Goal: Task Accomplishment & Management: Manage account settings

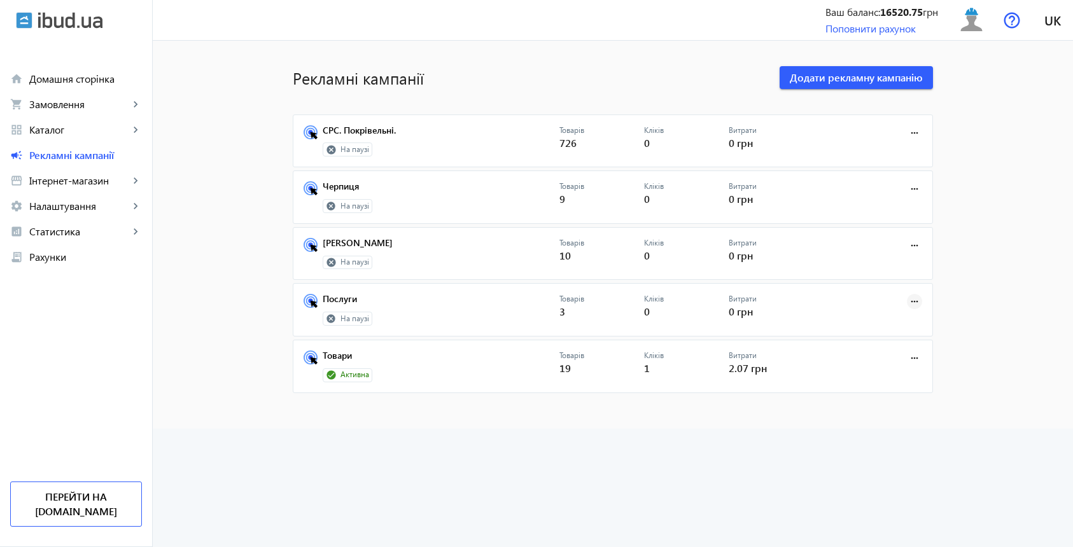
click at [912, 306] on mat-icon "more_horiz" at bounding box center [914, 302] width 14 height 14
click at [863, 321] on button "Запустити" at bounding box center [878, 329] width 87 height 31
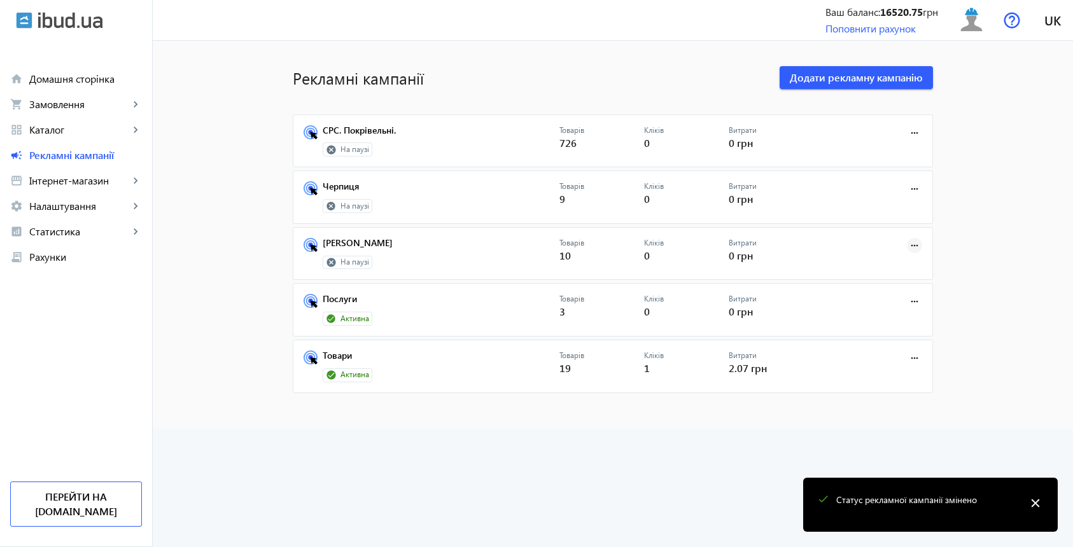
click at [919, 247] on mat-icon "more_horiz" at bounding box center [914, 246] width 14 height 14
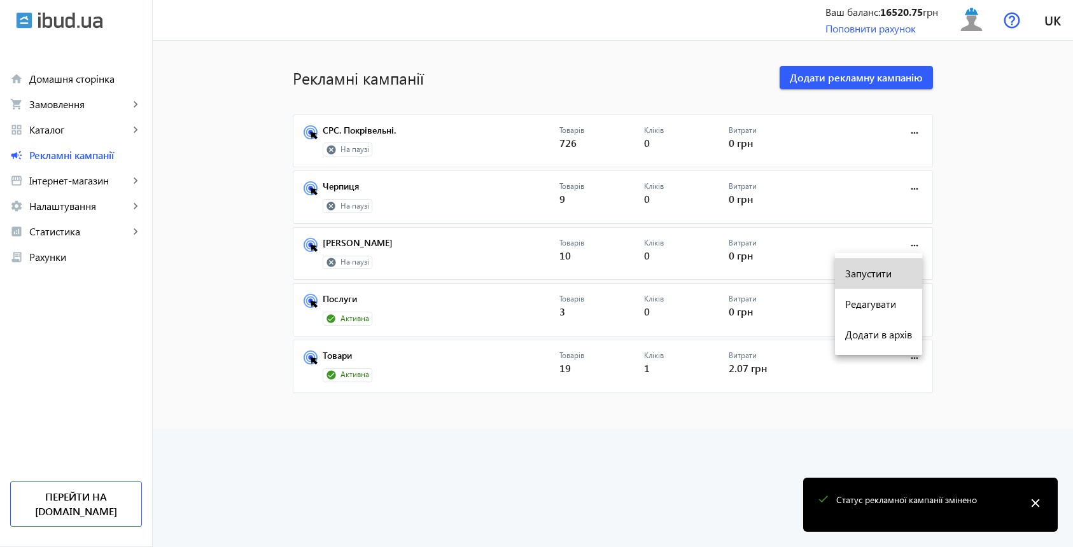
click at [881, 273] on span "Запустити" at bounding box center [878, 274] width 67 height 10
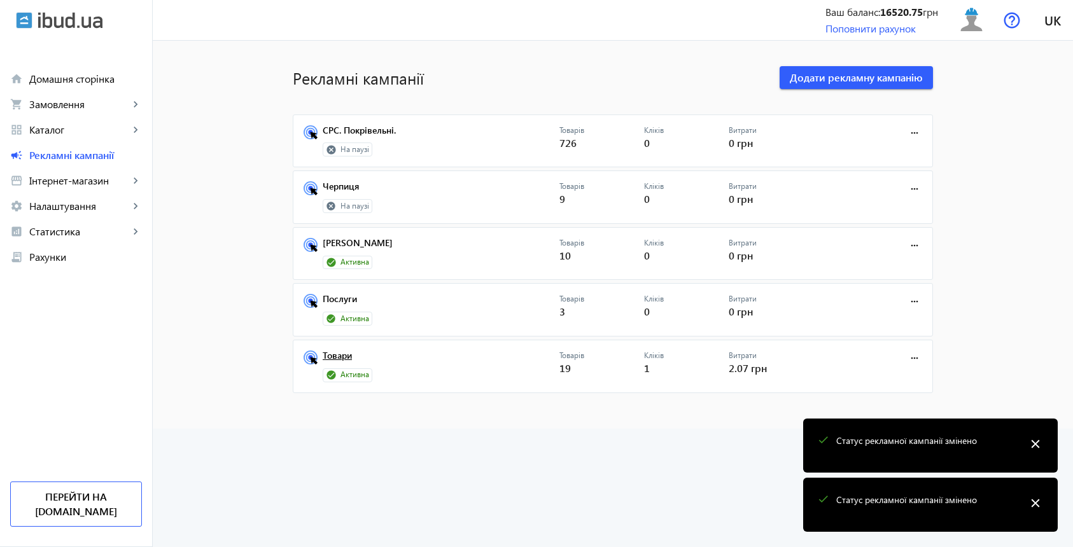
click at [335, 356] on link "Товари" at bounding box center [441, 360] width 237 height 18
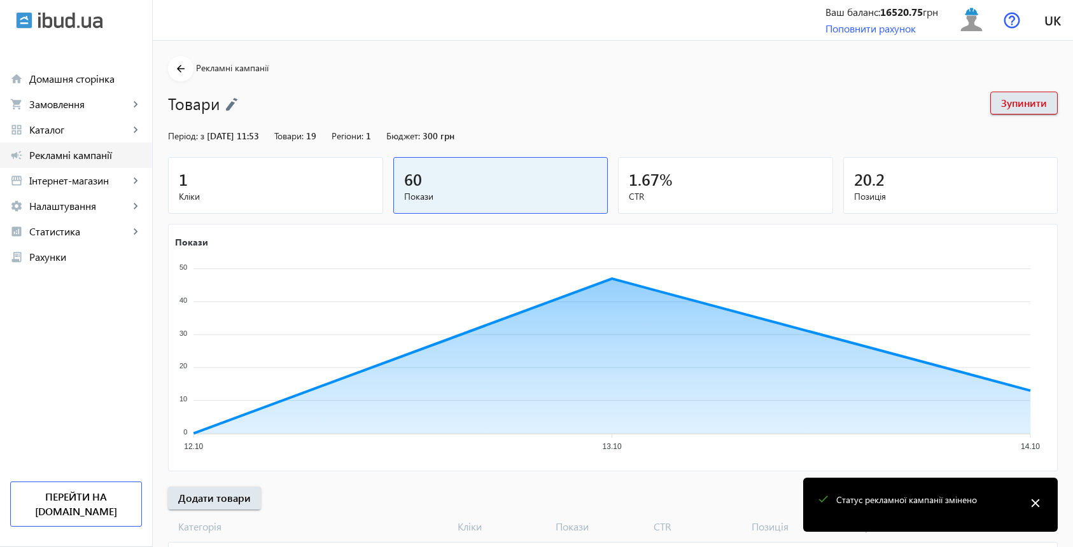
click at [82, 159] on span "Рекламні кампанії" at bounding box center [85, 155] width 113 height 13
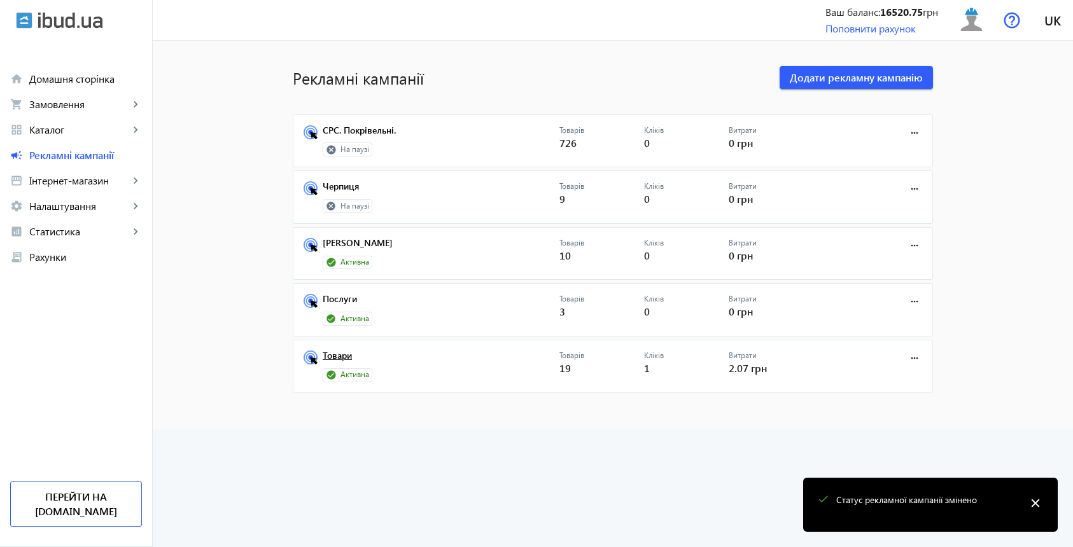
click at [335, 356] on link "Товари" at bounding box center [441, 360] width 237 height 18
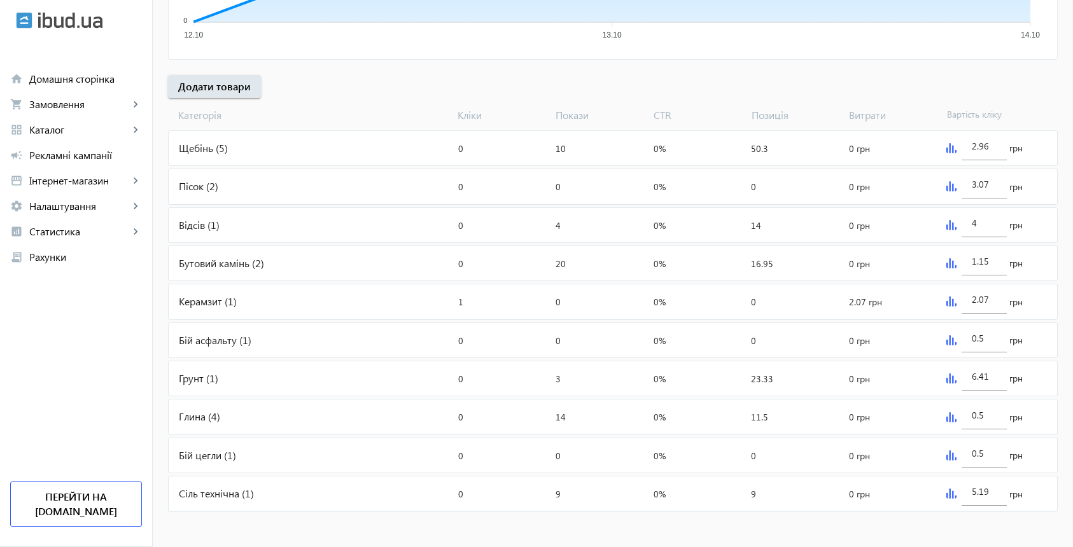
scroll to position [411, 0]
click at [952, 150] on img at bounding box center [951, 149] width 10 height 10
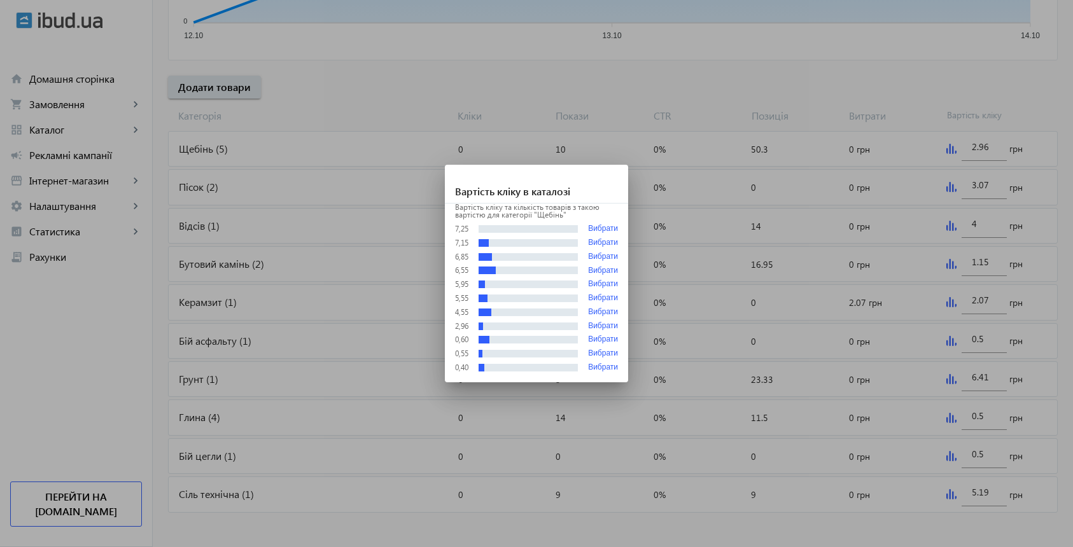
scroll to position [0, 0]
click at [599, 256] on button "Вибрати" at bounding box center [603, 257] width 30 height 9
type input "6.85"
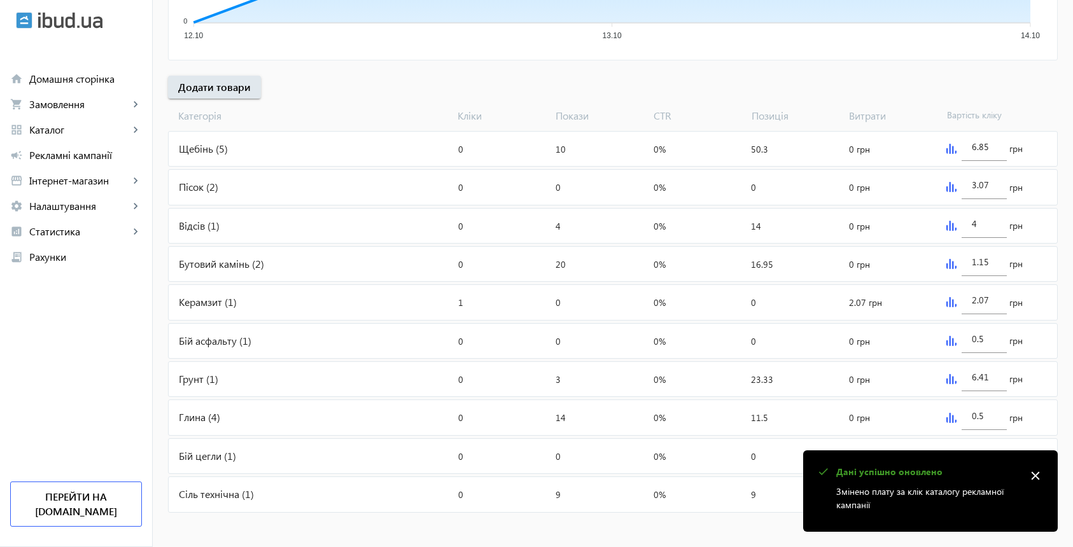
click at [955, 189] on img at bounding box center [951, 187] width 10 height 10
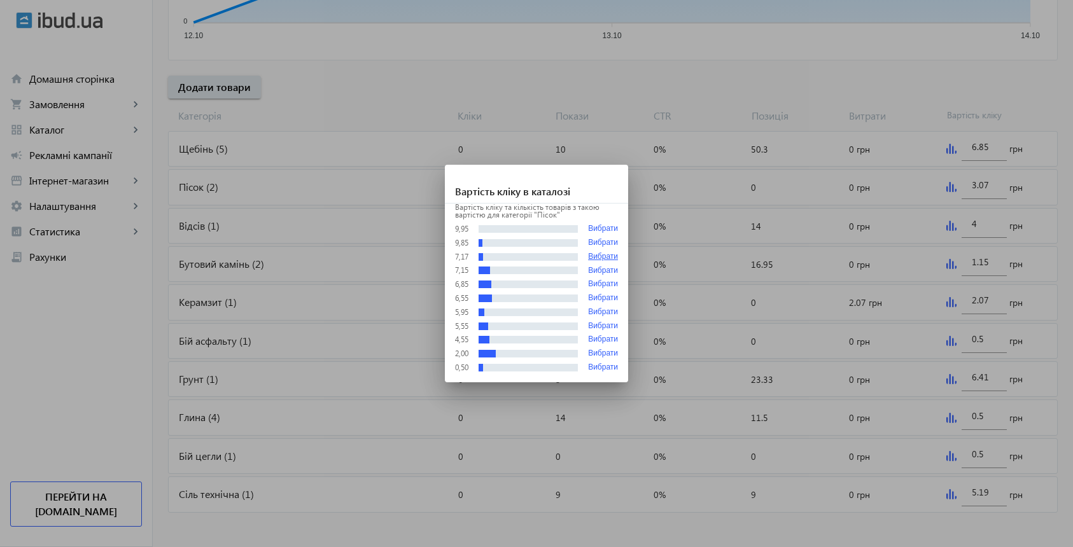
click at [604, 258] on button "Вибрати" at bounding box center [603, 257] width 30 height 9
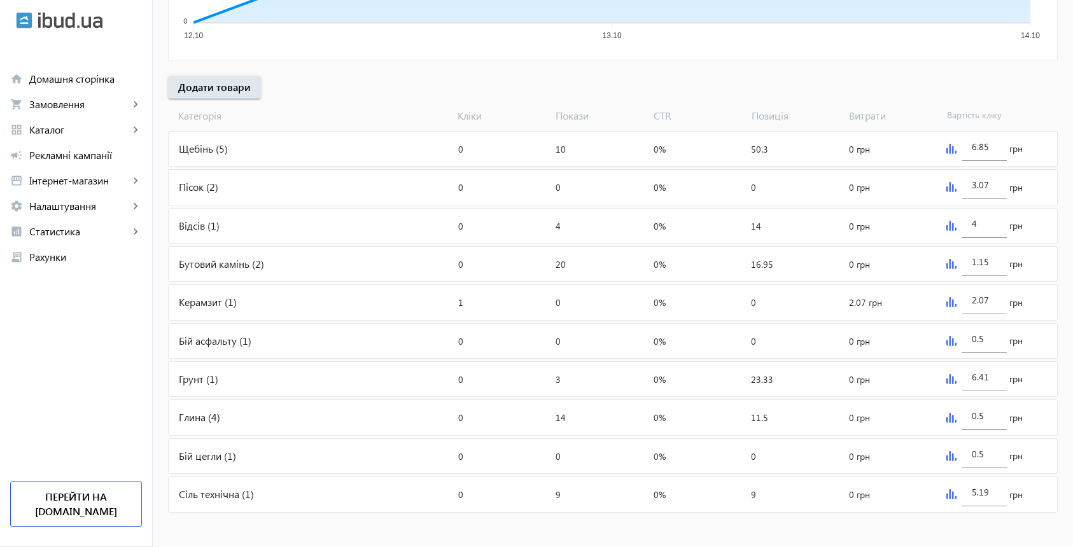
type input "7.17"
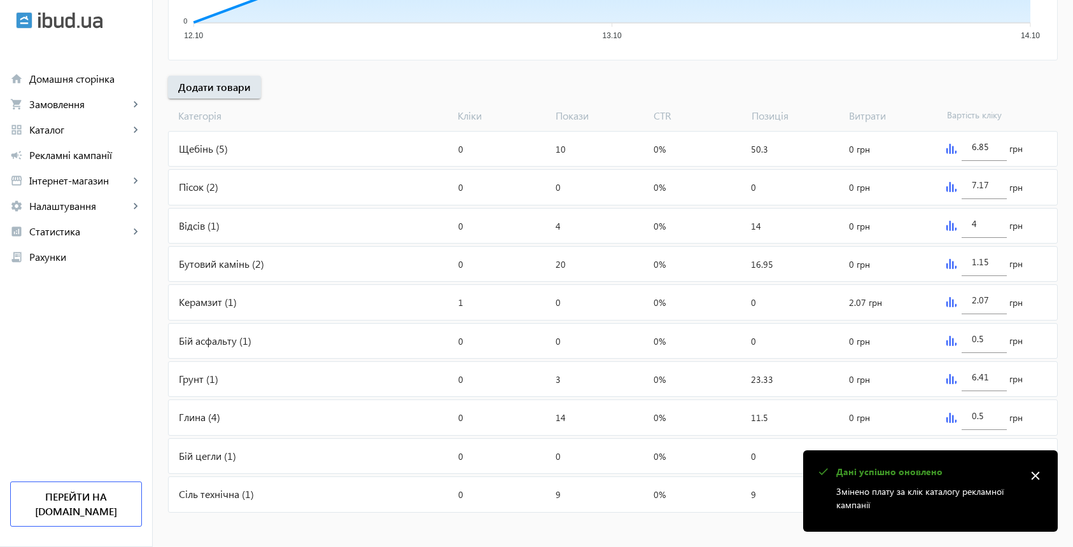
click at [953, 225] on img at bounding box center [951, 226] width 10 height 10
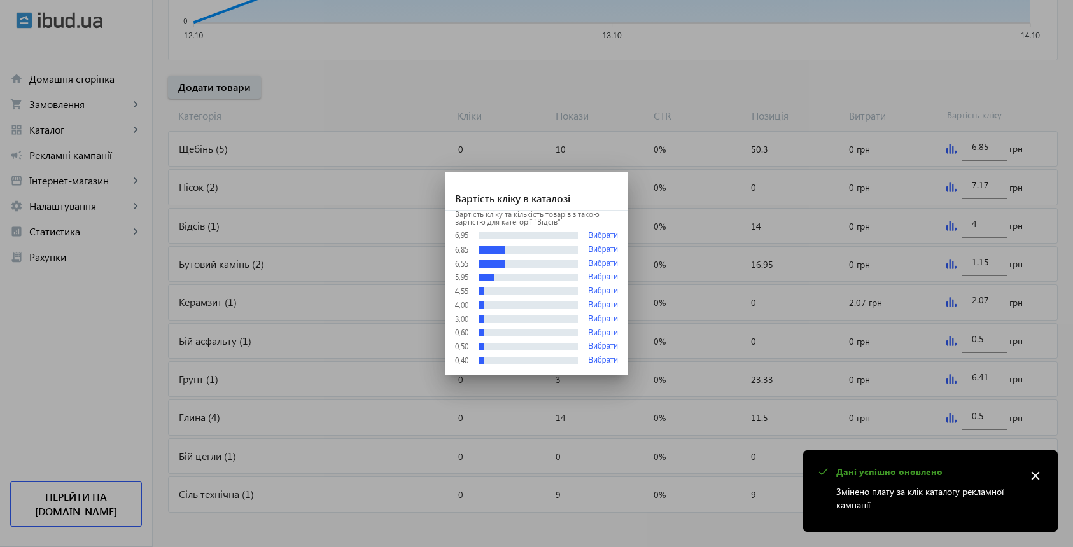
scroll to position [0, 0]
click at [610, 267] on button "Вибрати" at bounding box center [603, 264] width 30 height 9
type input "6.55"
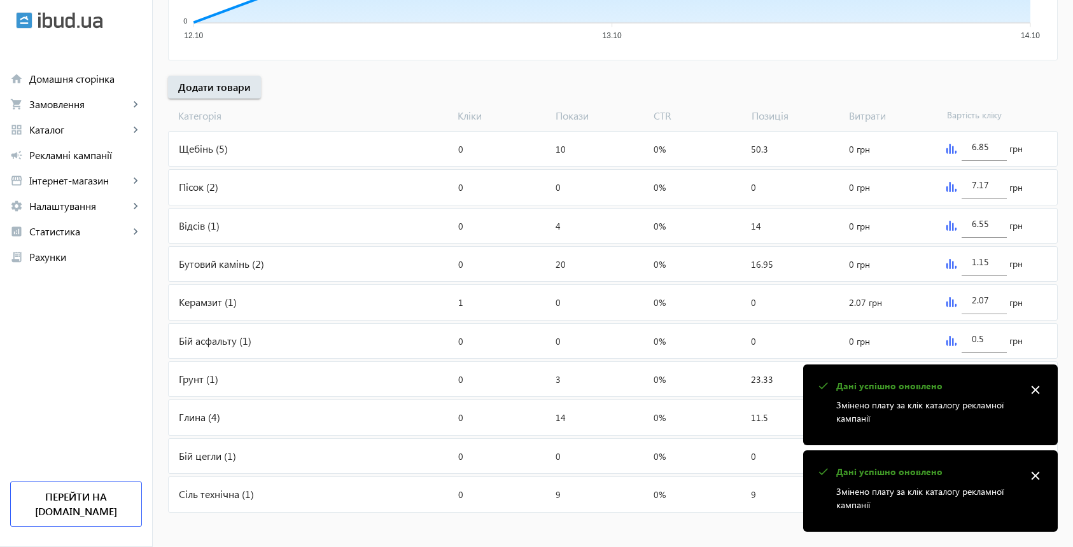
click at [952, 263] on img at bounding box center [951, 264] width 10 height 10
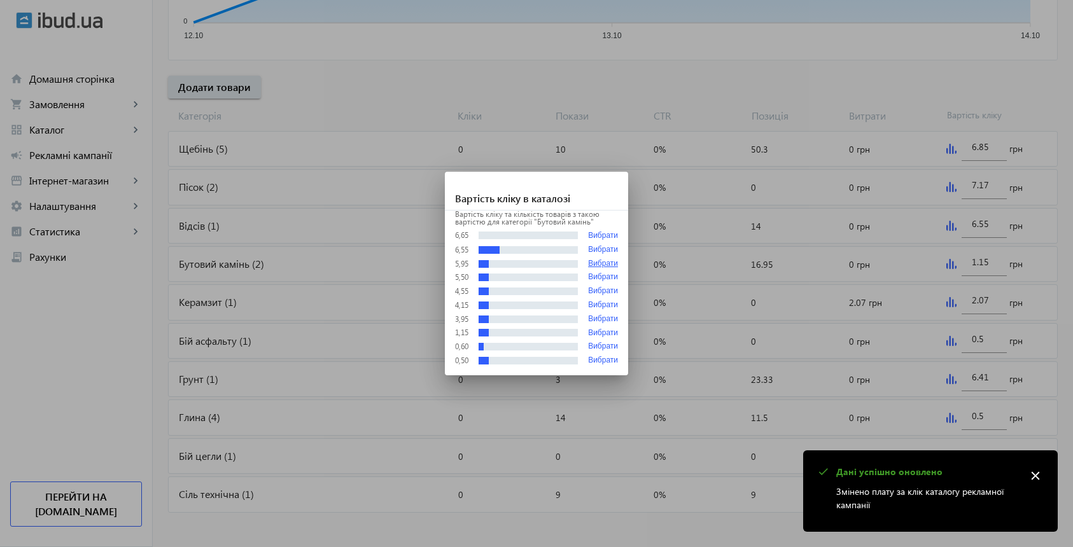
click at [608, 263] on button "Вибрати" at bounding box center [603, 264] width 30 height 9
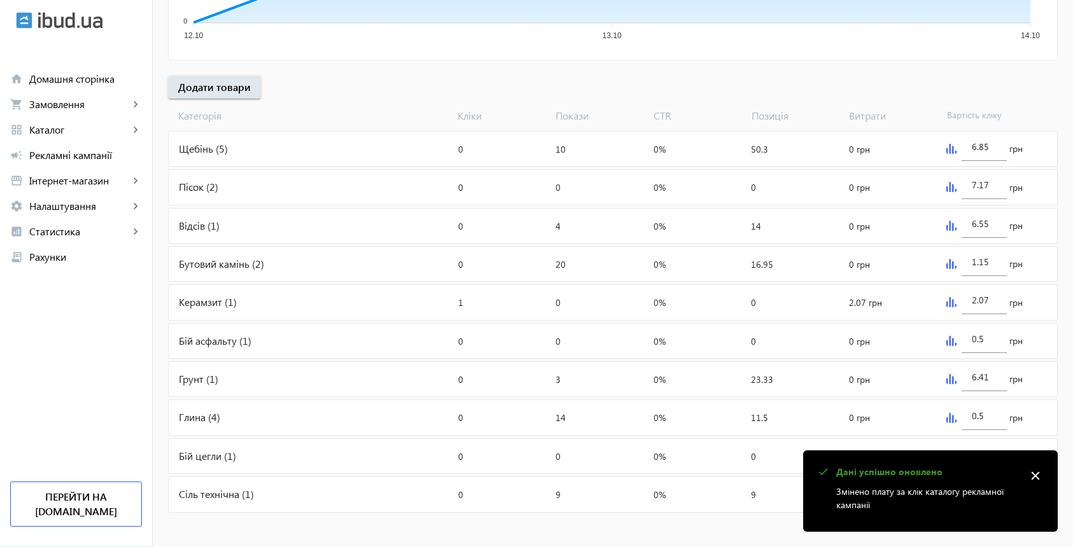
type input "5.95"
click at [951, 298] on img at bounding box center [951, 302] width 10 height 10
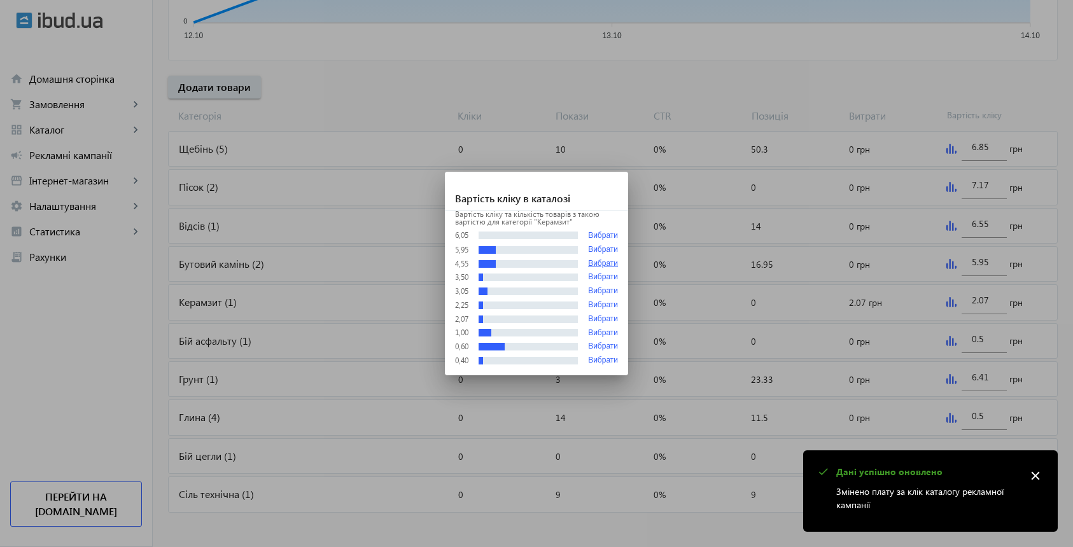
click at [592, 266] on button "Вибрати" at bounding box center [603, 264] width 30 height 9
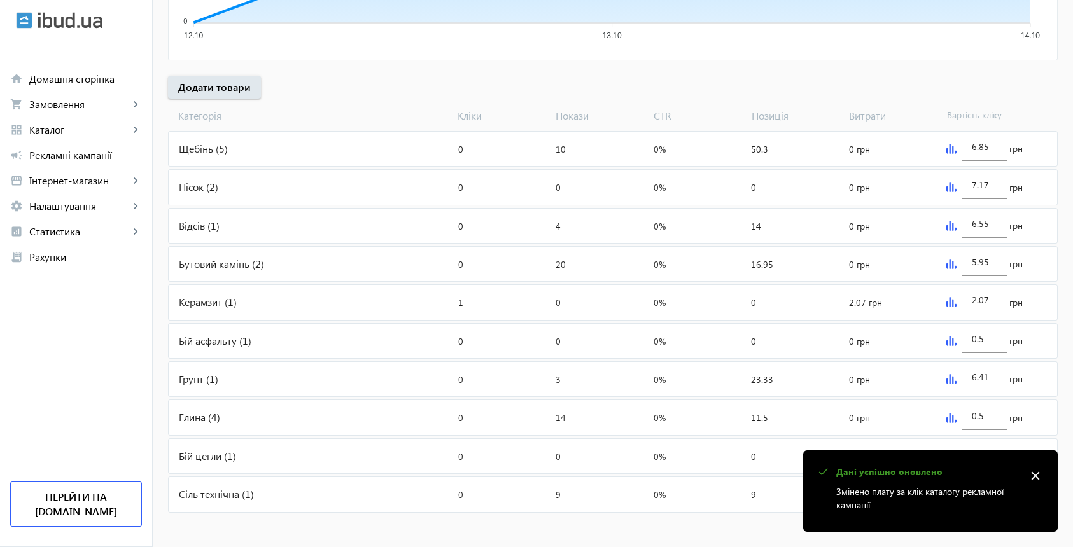
type input "4.55"
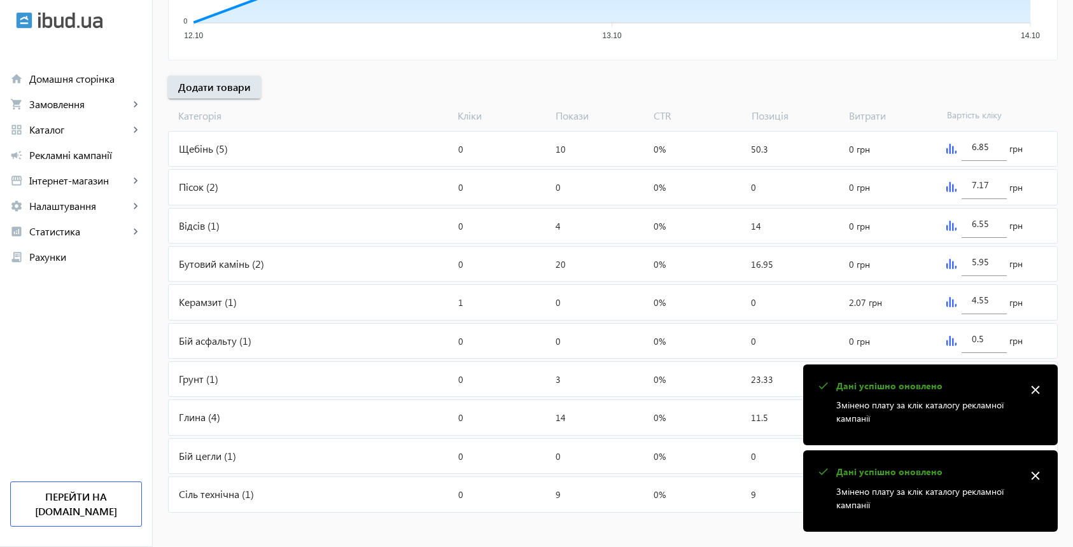
click at [947, 337] on img at bounding box center [951, 341] width 10 height 10
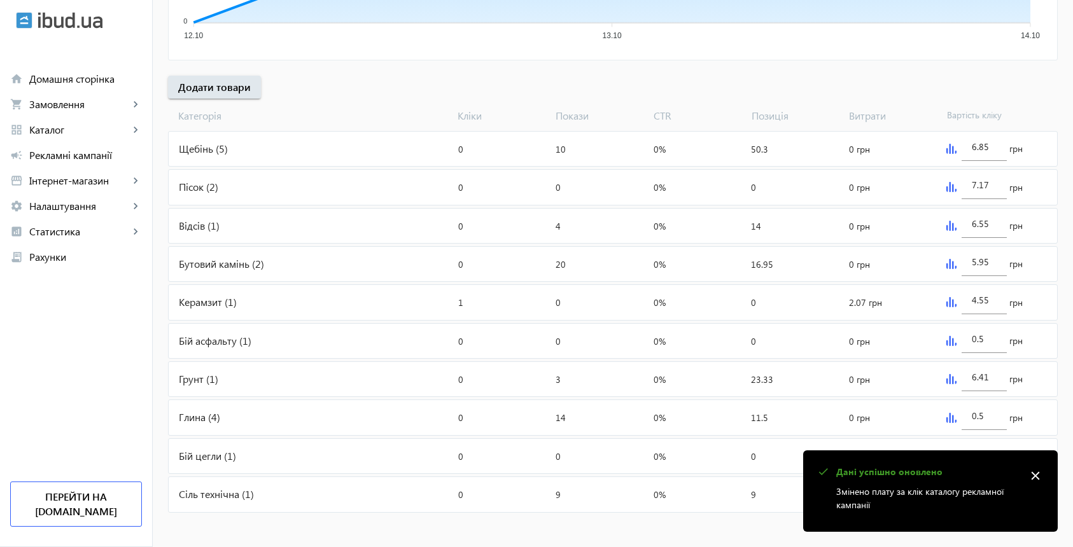
scroll to position [0, 0]
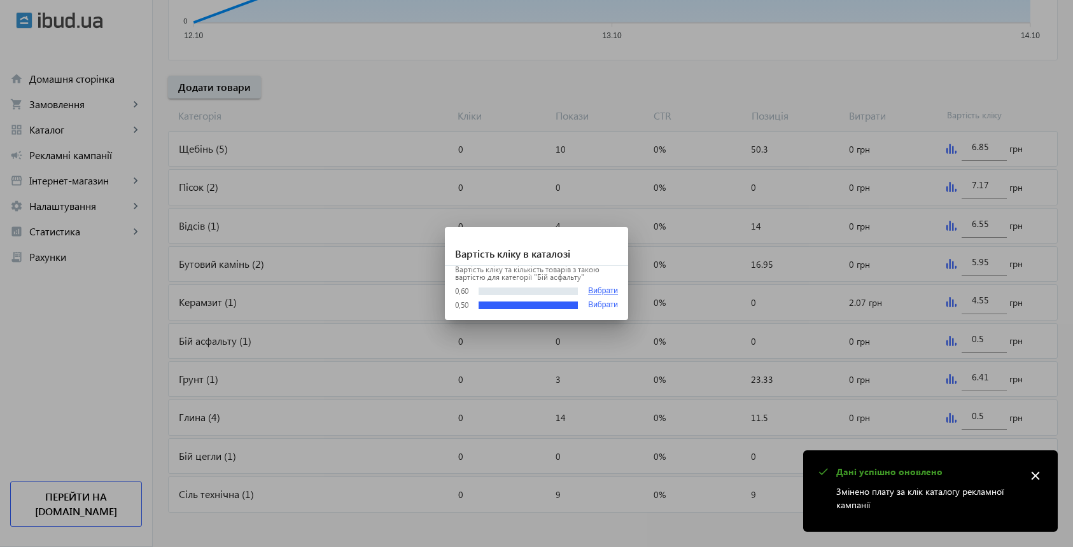
click at [610, 292] on button "Вибрати" at bounding box center [603, 291] width 30 height 10
type input "0.6"
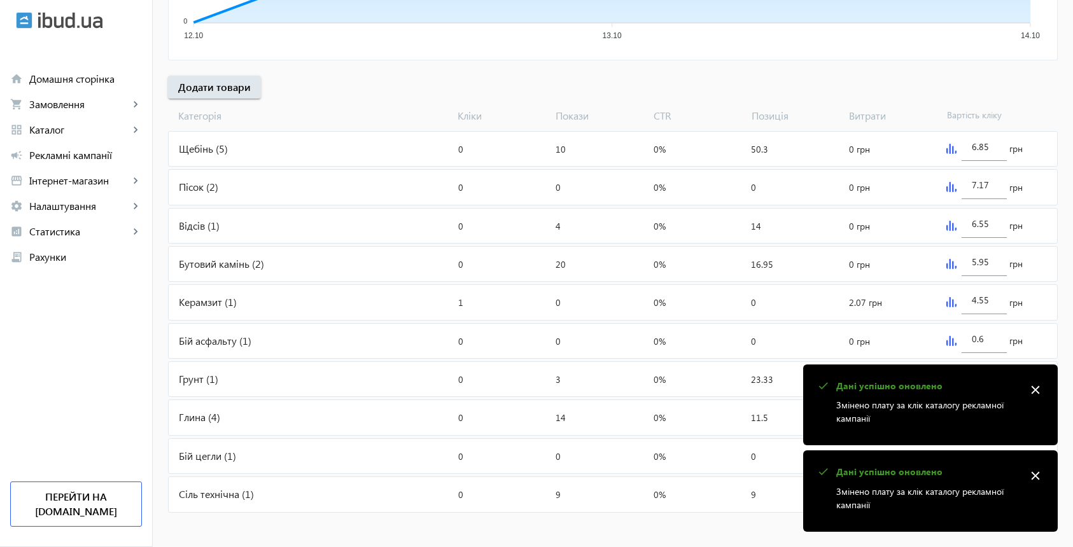
click at [1030, 392] on mat-icon "close" at bounding box center [1035, 390] width 19 height 19
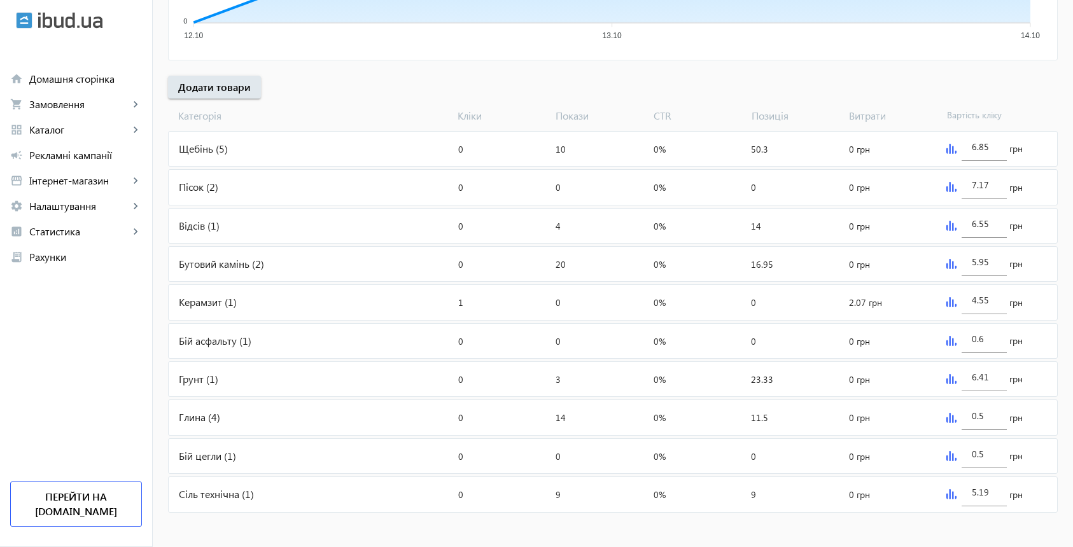
click at [951, 377] on img at bounding box center [951, 379] width 10 height 10
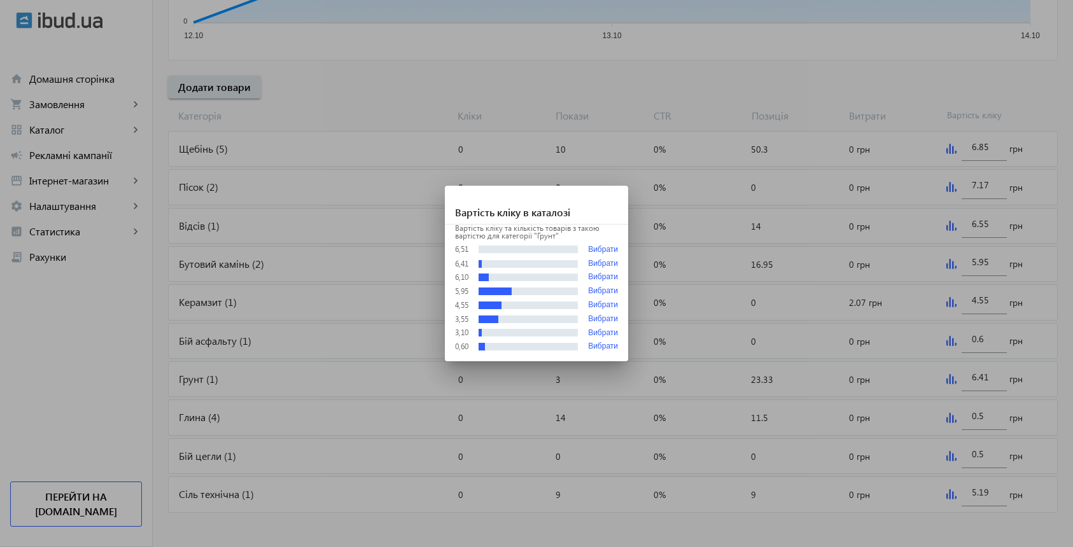
click at [937, 396] on div at bounding box center [536, 273] width 1073 height 547
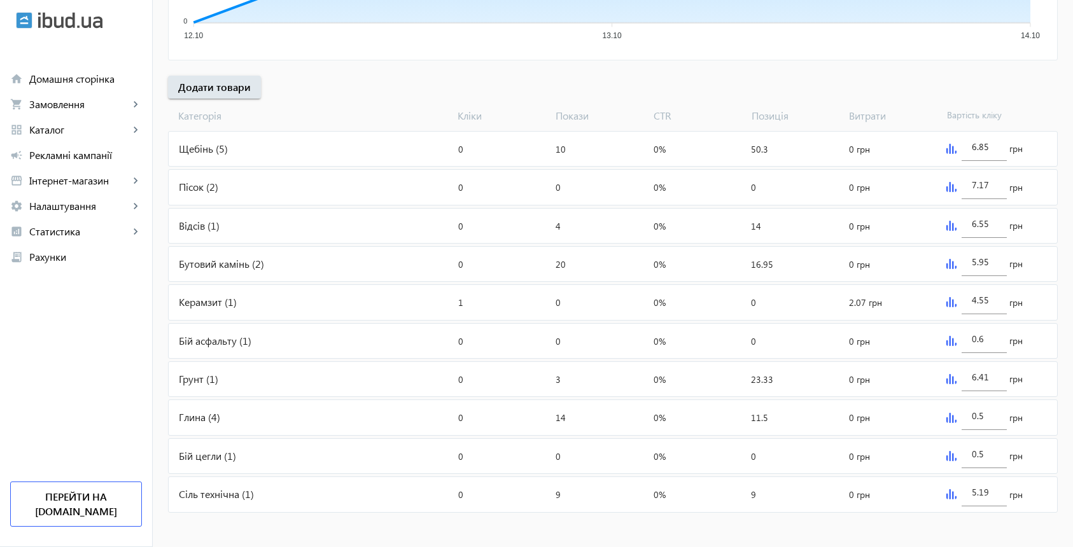
click at [953, 413] on img at bounding box center [951, 418] width 10 height 10
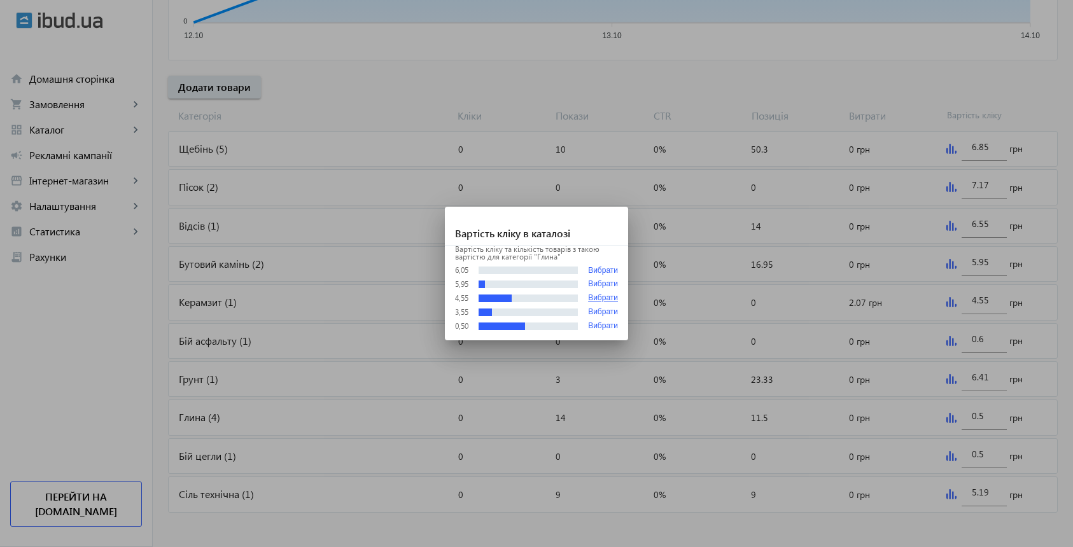
click at [608, 298] on button "Вибрати" at bounding box center [603, 298] width 30 height 9
type input "4.55"
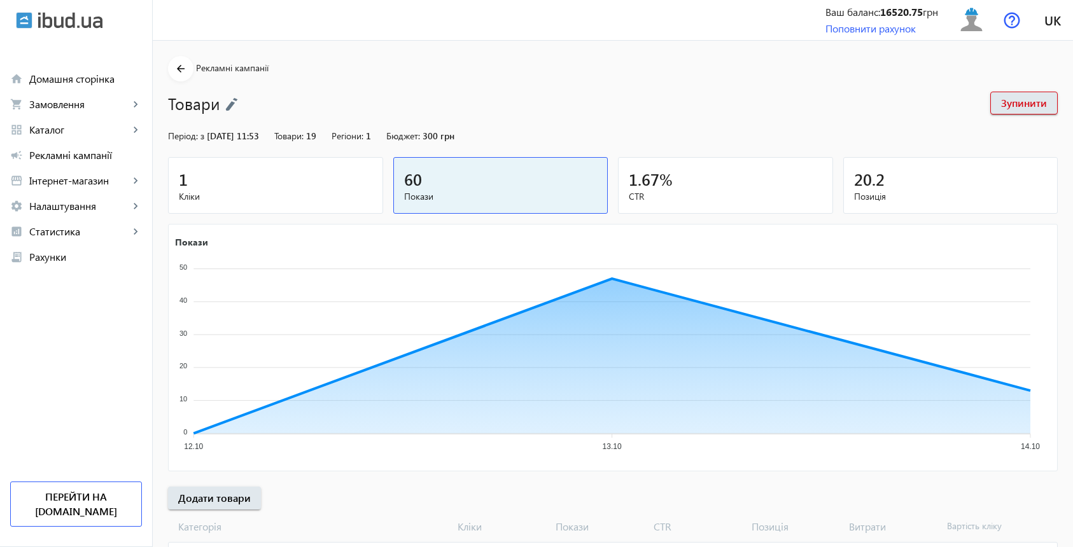
scroll to position [411, 0]
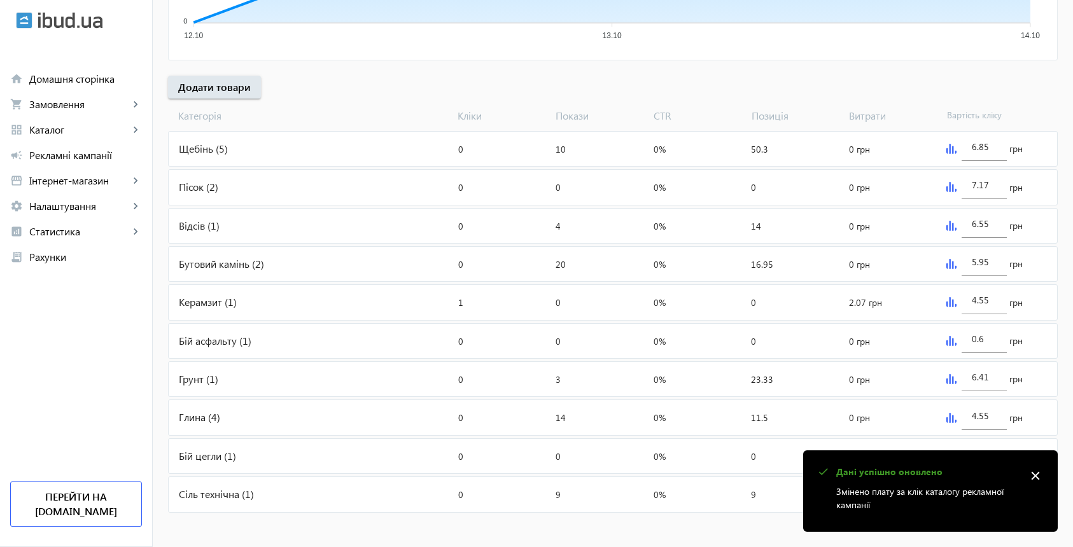
click at [1032, 475] on mat-icon "close" at bounding box center [1035, 475] width 19 height 19
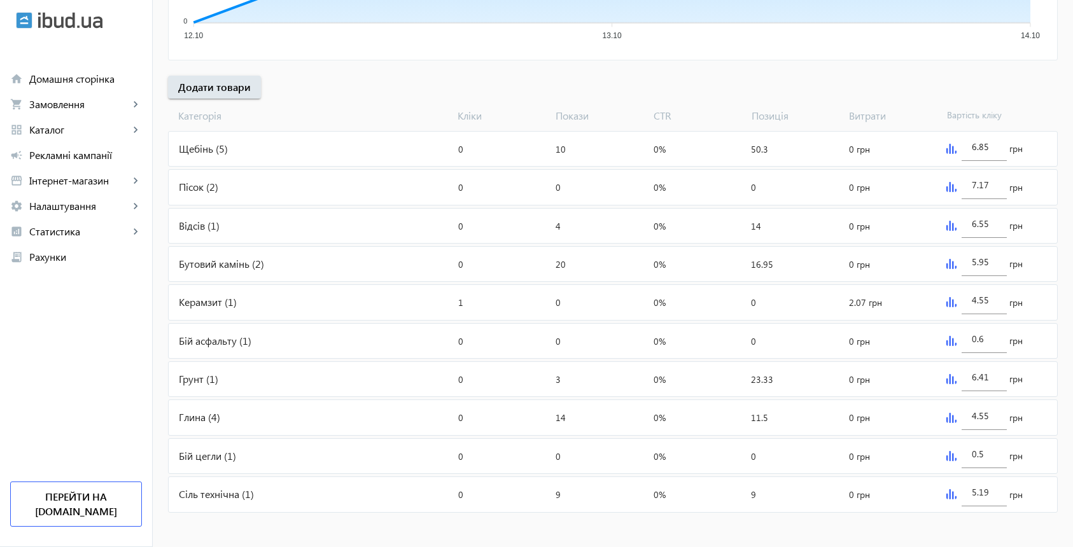
click at [953, 457] on img at bounding box center [951, 456] width 10 height 10
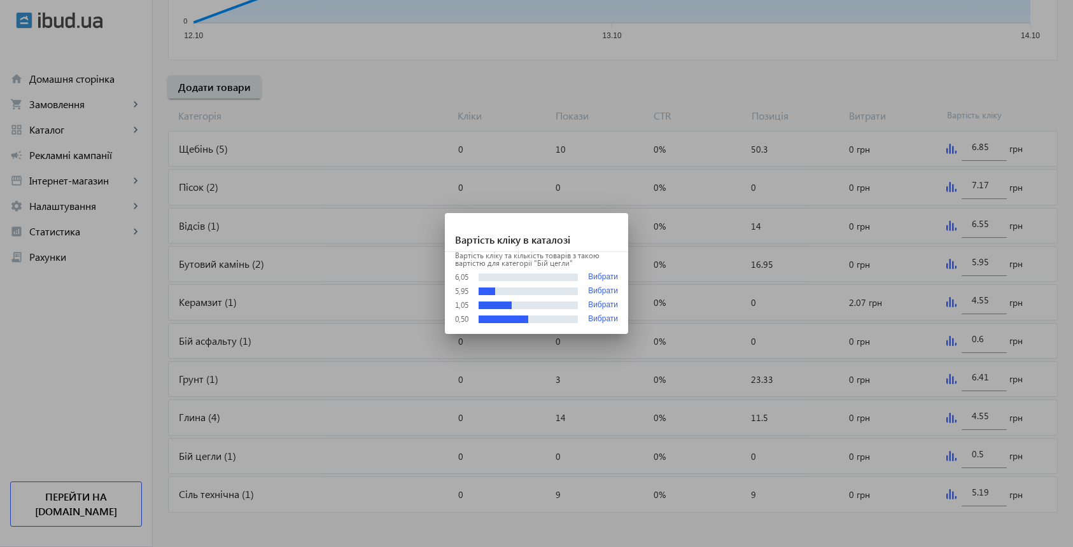
scroll to position [0, 0]
click at [594, 304] on button "Вибрати" at bounding box center [603, 305] width 30 height 9
type input "1.05"
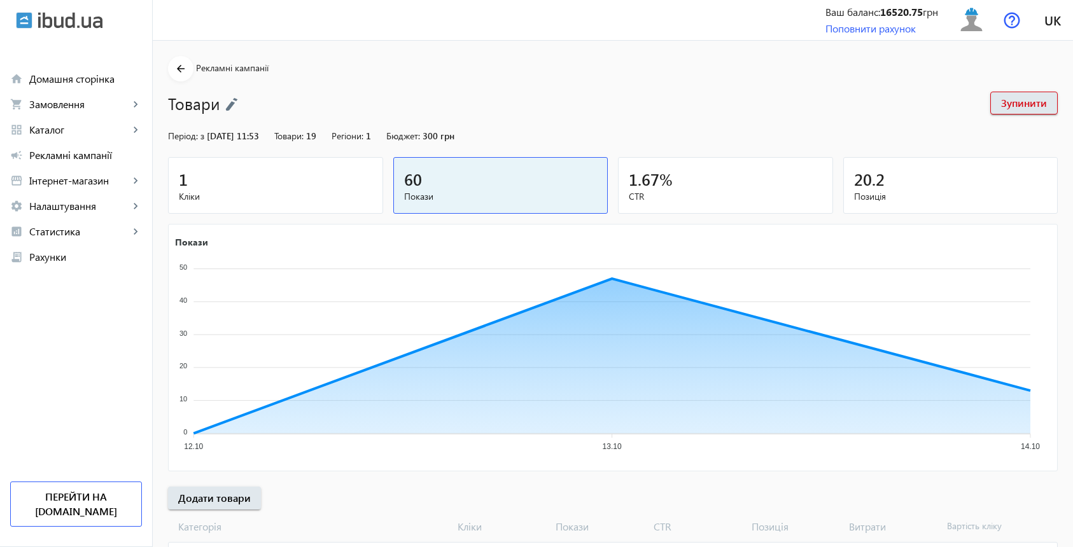
scroll to position [411, 0]
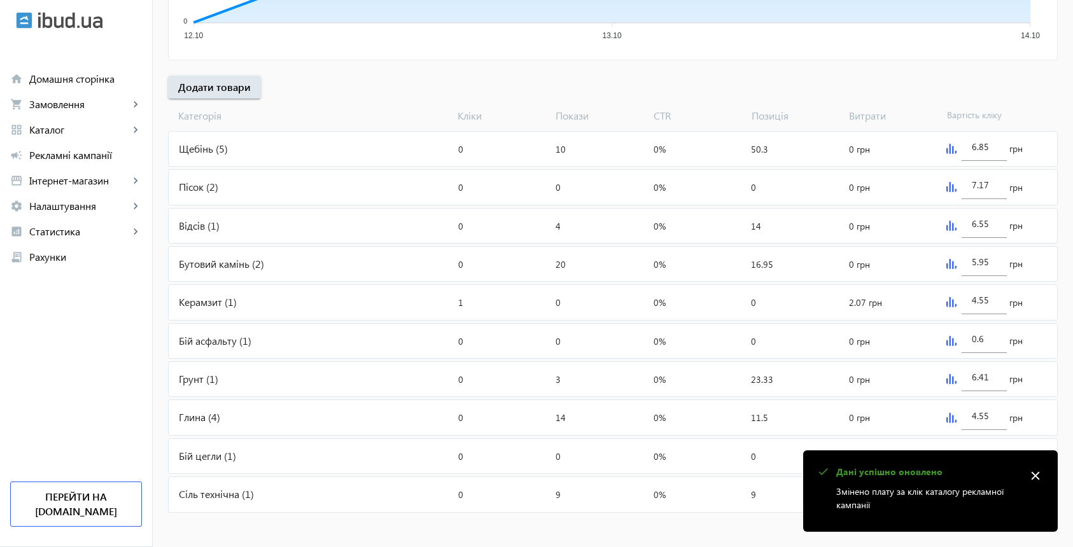
click at [1040, 475] on mat-icon "close" at bounding box center [1035, 475] width 19 height 19
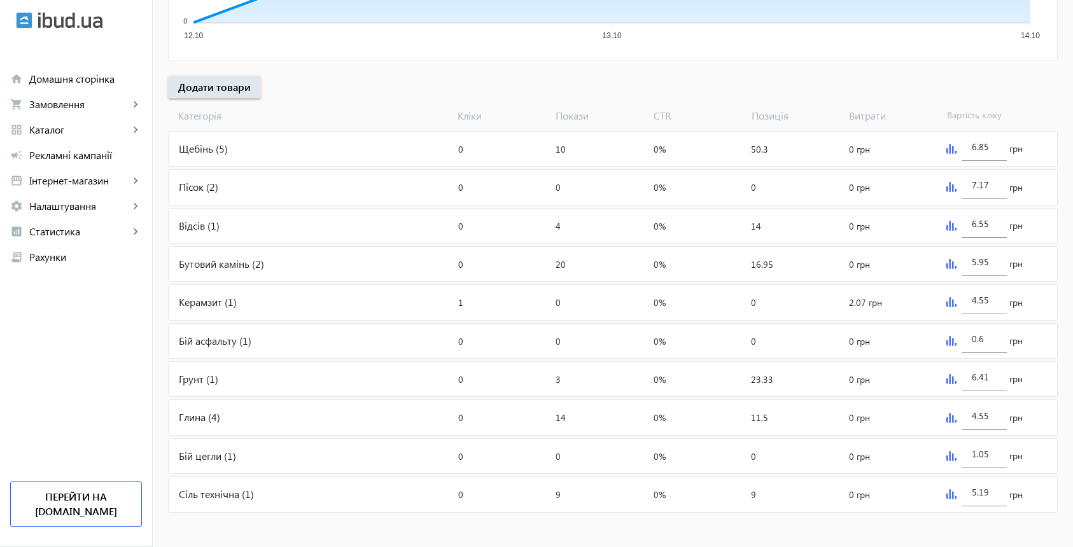
click at [953, 491] on img at bounding box center [951, 494] width 10 height 10
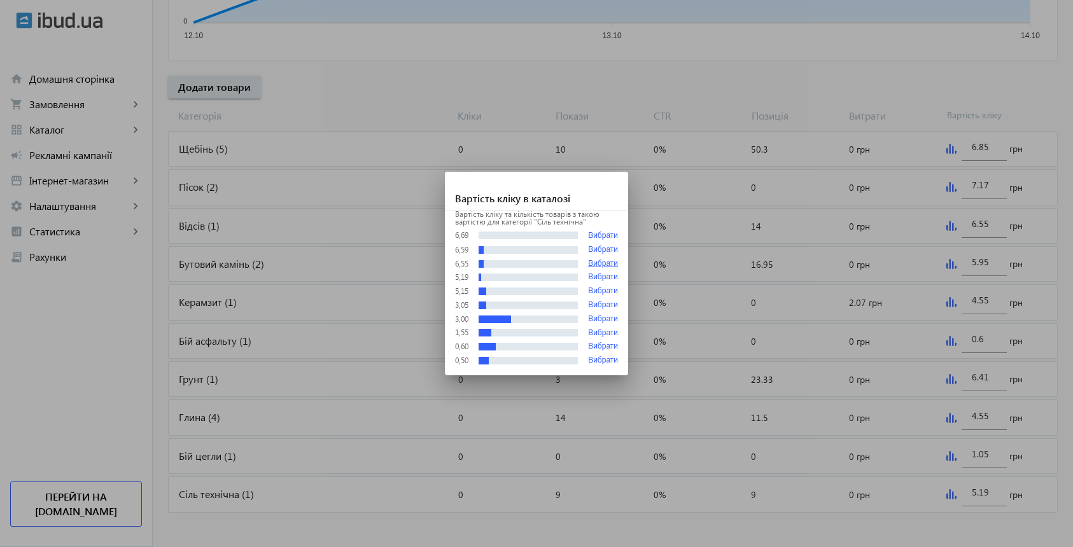
click at [607, 265] on button "Вибрати" at bounding box center [603, 264] width 30 height 9
type input "6.55"
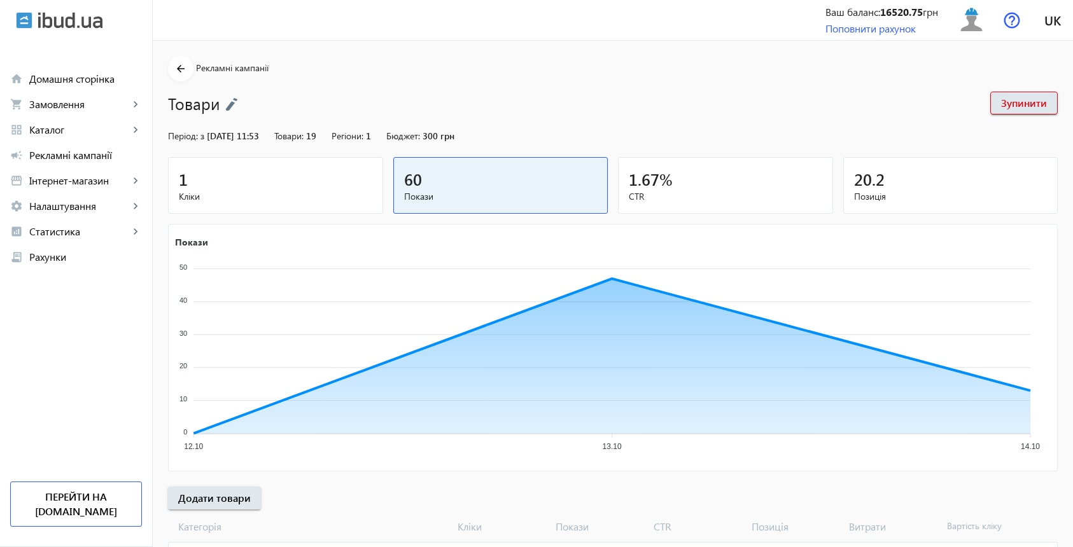
scroll to position [411, 0]
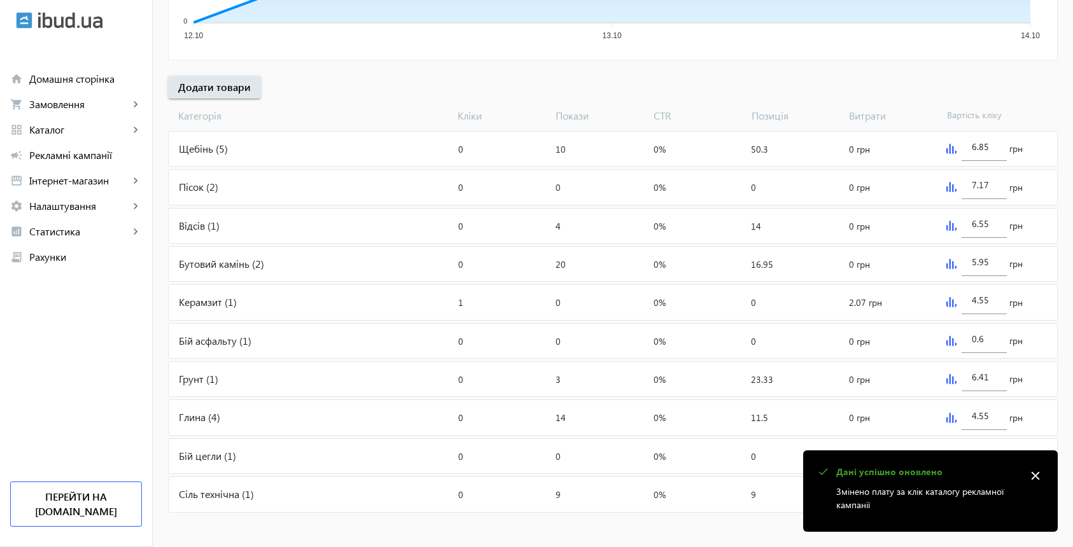
click at [1038, 470] on mat-icon "close" at bounding box center [1035, 475] width 19 height 19
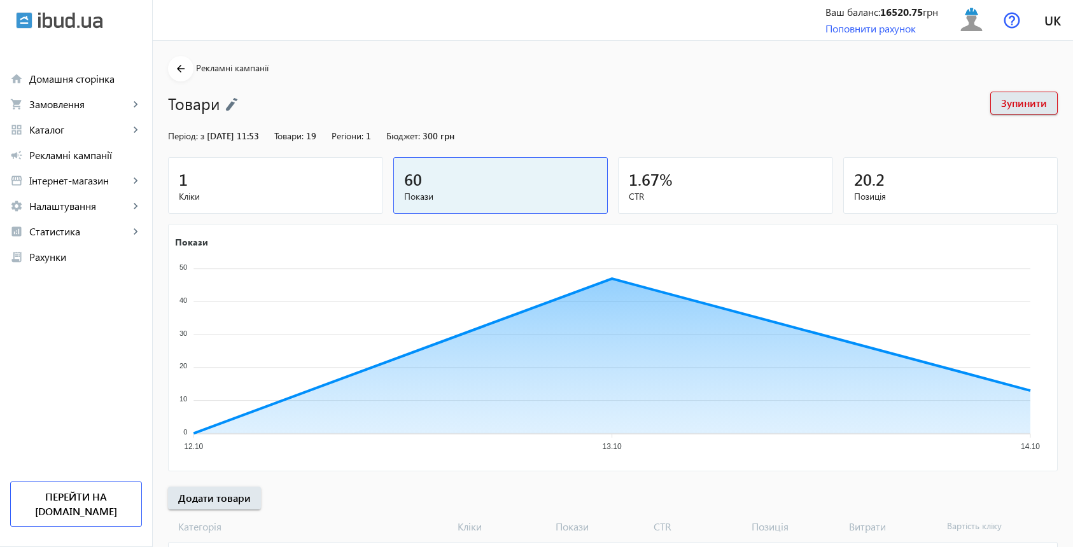
scroll to position [0, 0]
click at [975, 21] on img at bounding box center [971, 20] width 29 height 29
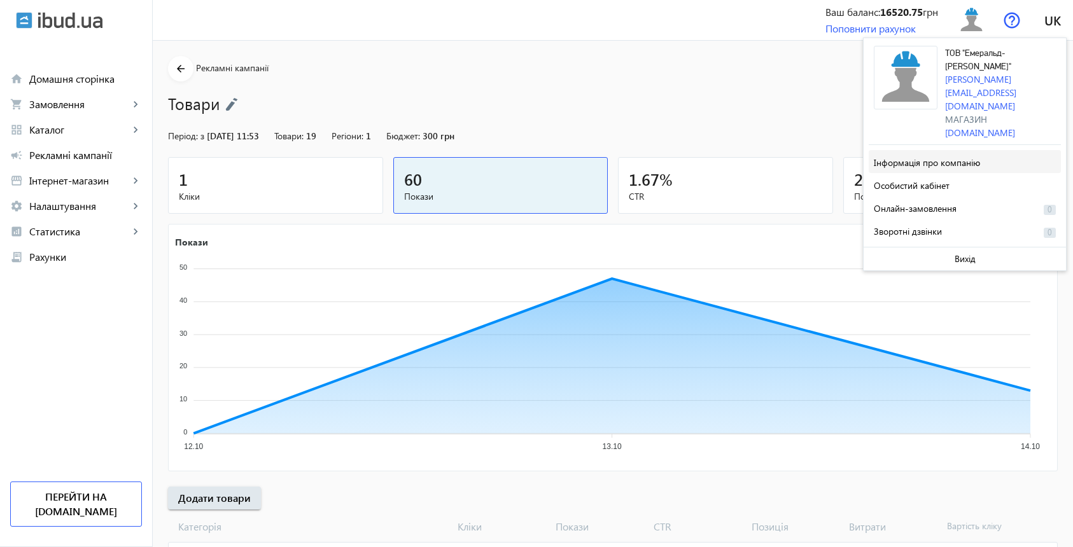
click at [947, 157] on span "Інформація про компанію" at bounding box center [927, 163] width 106 height 12
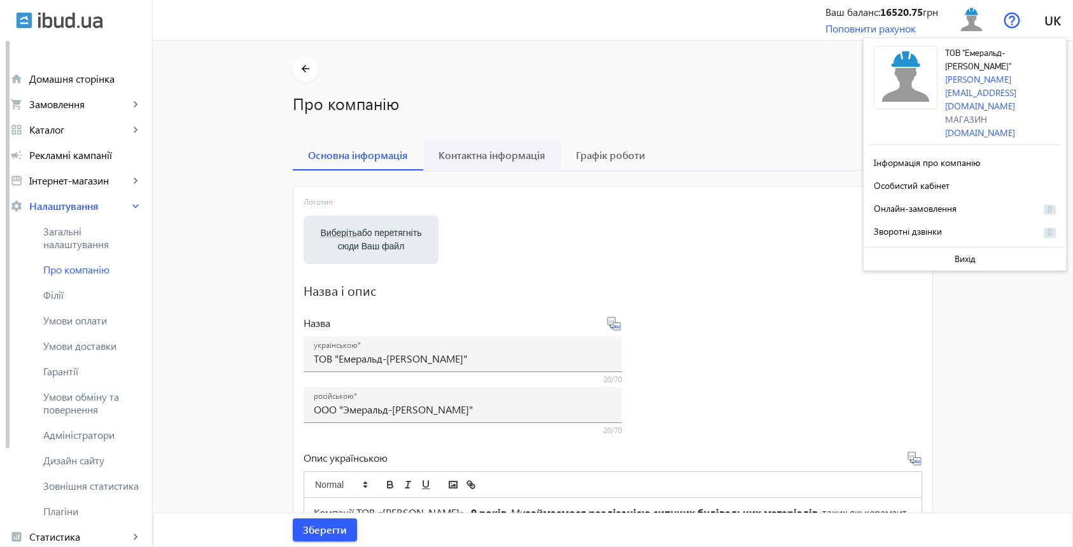
scroll to position [-1, 0]
click at [498, 157] on span "Контактна інформація" at bounding box center [491, 155] width 107 height 10
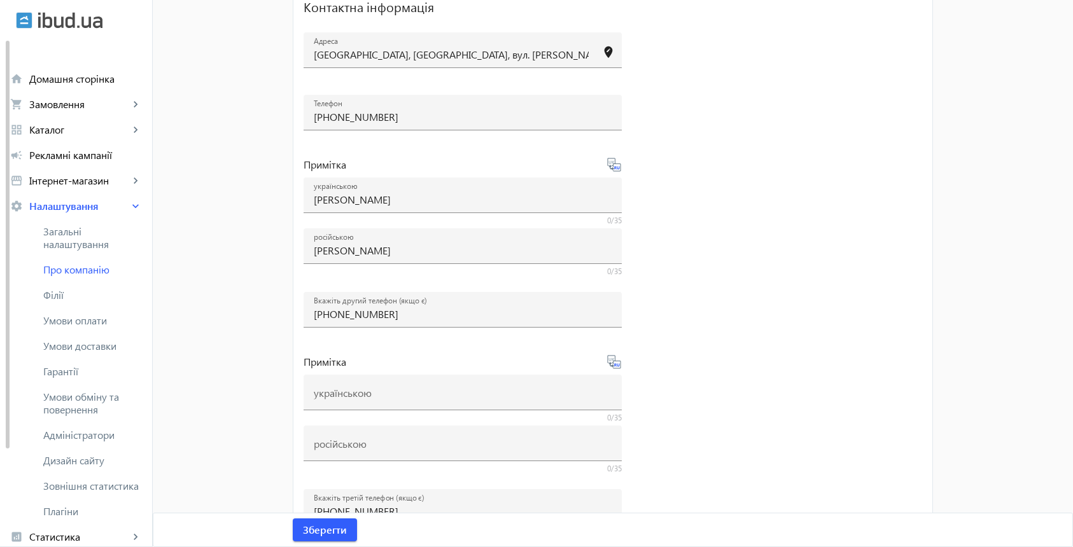
scroll to position [212, 0]
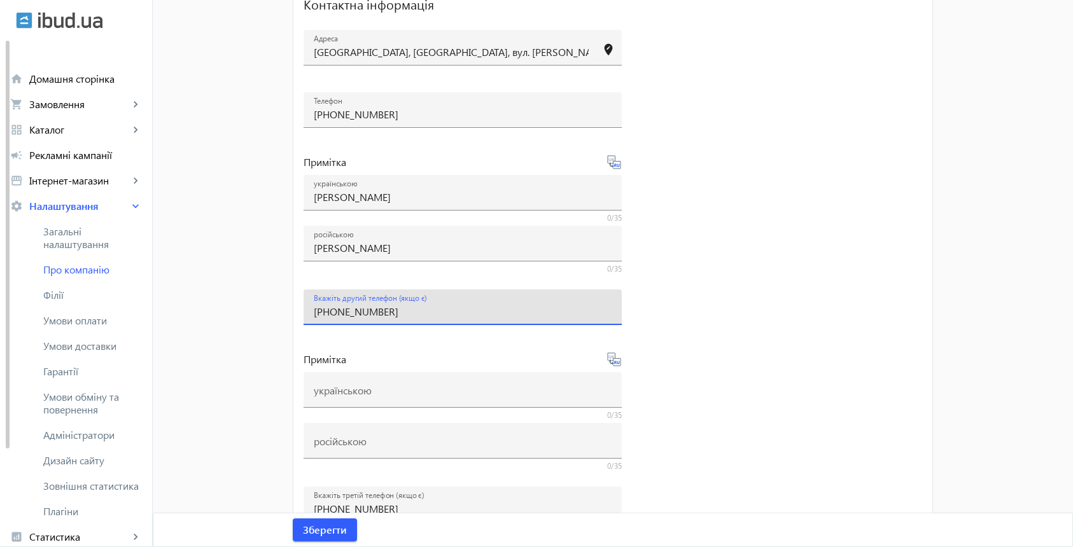
drag, startPoint x: 421, startPoint y: 309, endPoint x: 356, endPoint y: 313, distance: 65.1
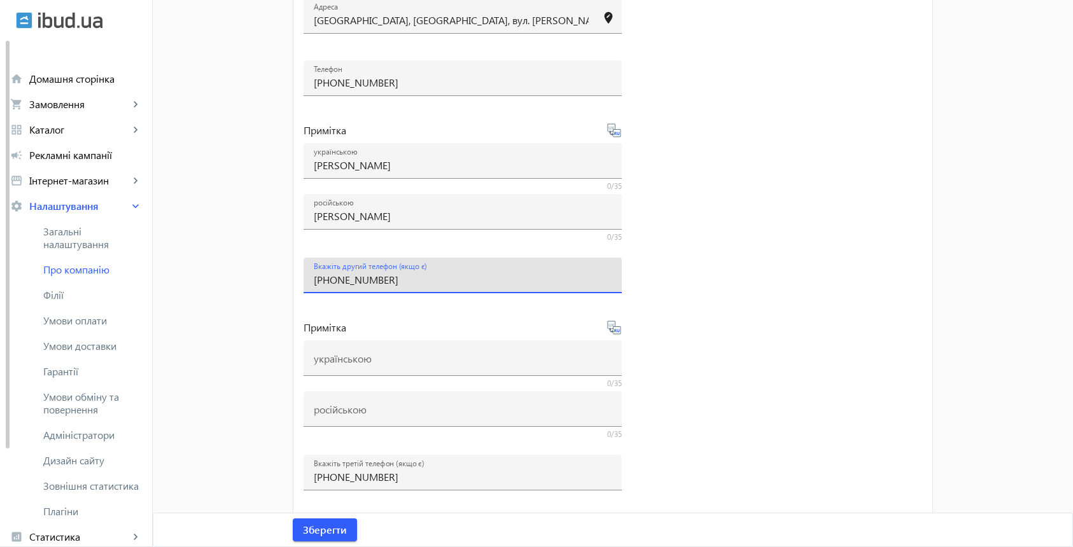
scroll to position [246, 0]
type input "[PHONE_NUMBER]"
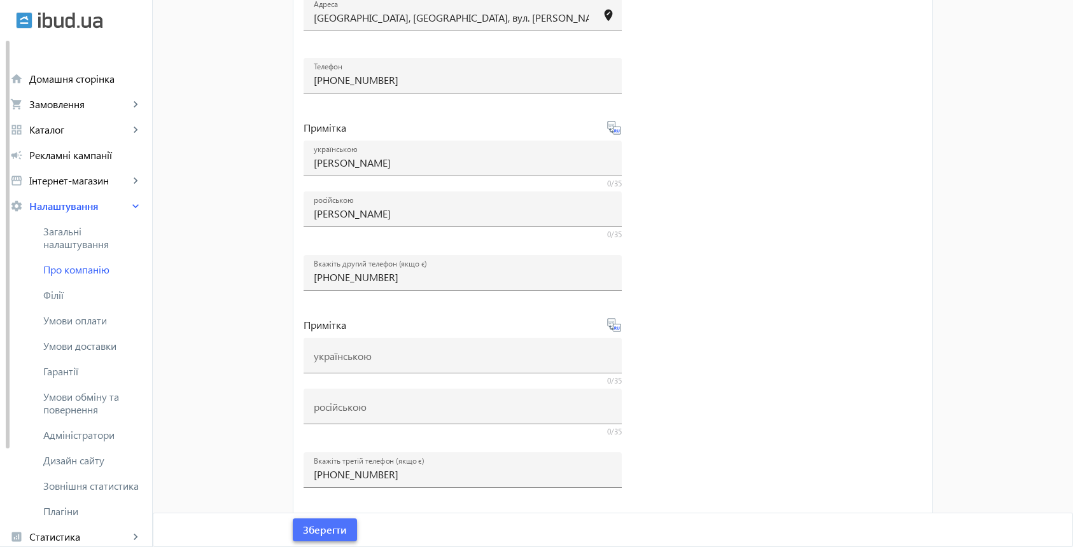
click at [319, 522] on span "submit" at bounding box center [325, 530] width 64 height 31
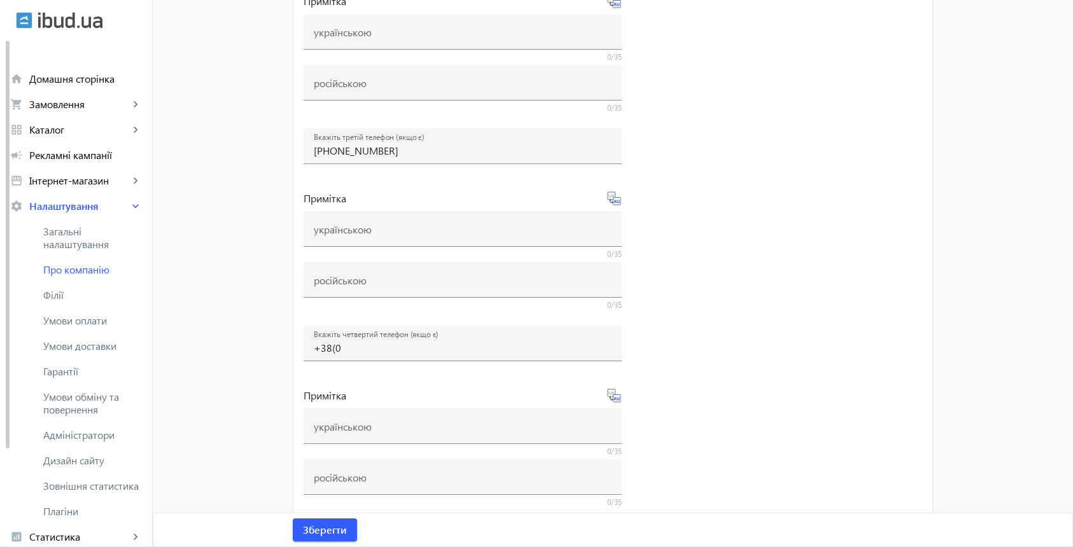
scroll to position [568, 0]
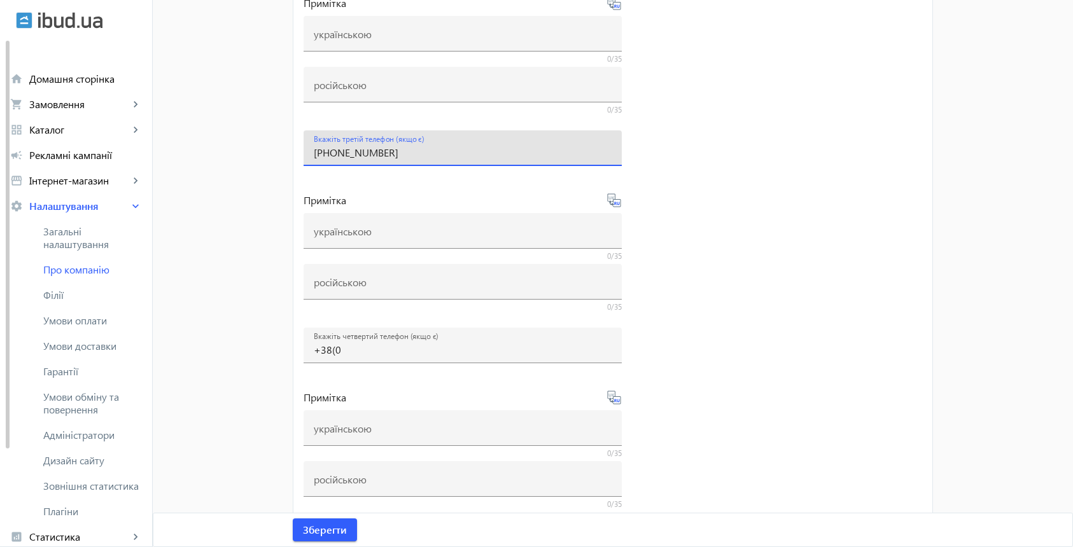
drag, startPoint x: 433, startPoint y: 152, endPoint x: 339, endPoint y: 155, distance: 94.2
click at [725, 309] on mat-card "Контактна інформація [GEOGRAPHIC_DATA], [GEOGRAPHIC_DATA], вул. [PERSON_NAME], …" at bounding box center [613, 135] width 640 height 1035
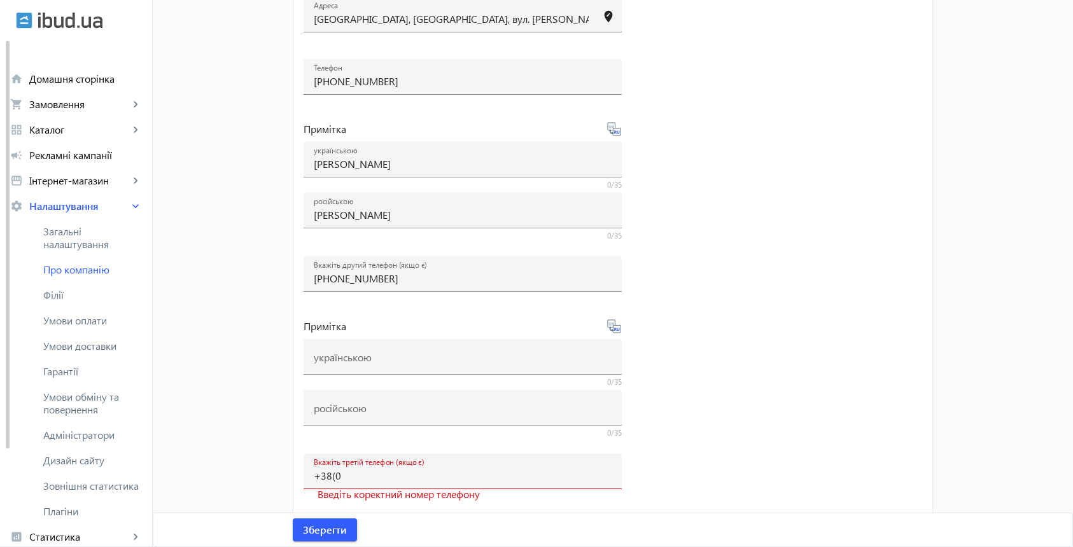
scroll to position [249, 0]
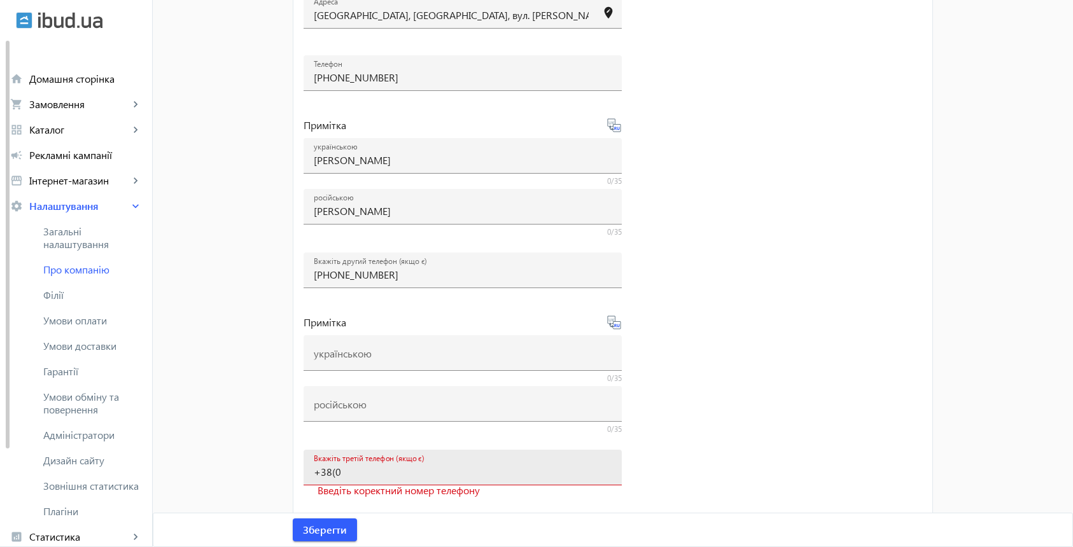
click at [354, 472] on input "+38(0" at bounding box center [463, 471] width 298 height 13
click at [345, 522] on span "submit" at bounding box center [325, 530] width 64 height 31
click at [359, 479] on div "Вкажіть третій телефон (якщо є) +38(0" at bounding box center [463, 468] width 298 height 36
click at [618, 325] on icon at bounding box center [613, 322] width 15 height 15
click at [613, 325] on icon at bounding box center [613, 322] width 13 height 13
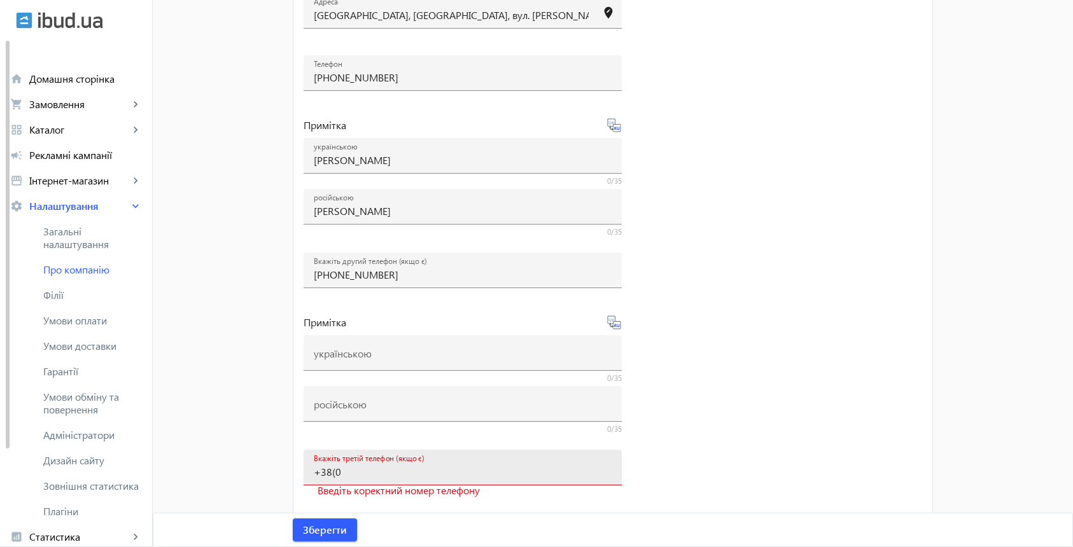
click at [365, 477] on input "+38(0" at bounding box center [463, 471] width 298 height 13
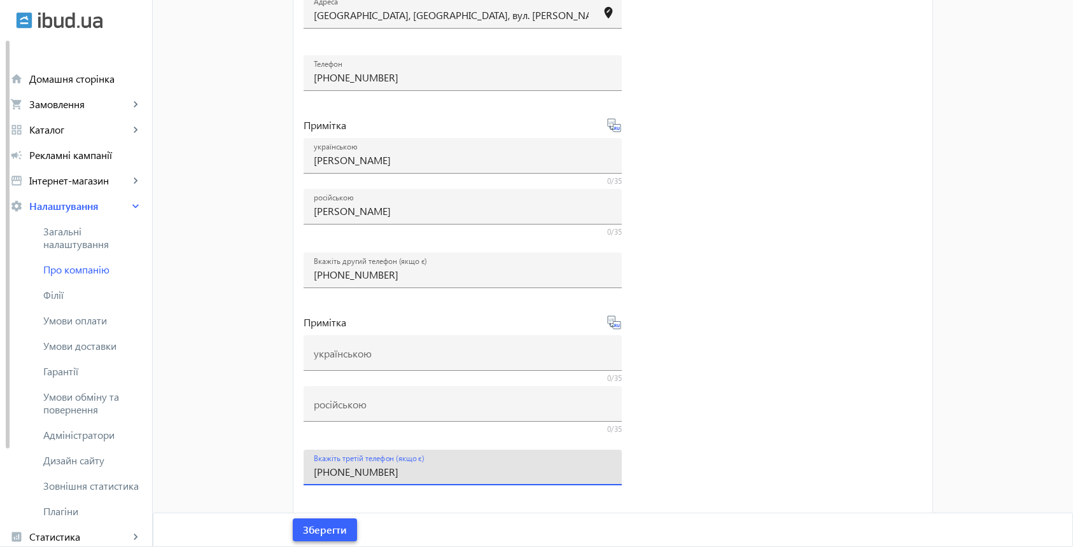
type input "[PHONE_NUMBER]"
click at [321, 523] on span "Зберегти" at bounding box center [325, 530] width 44 height 14
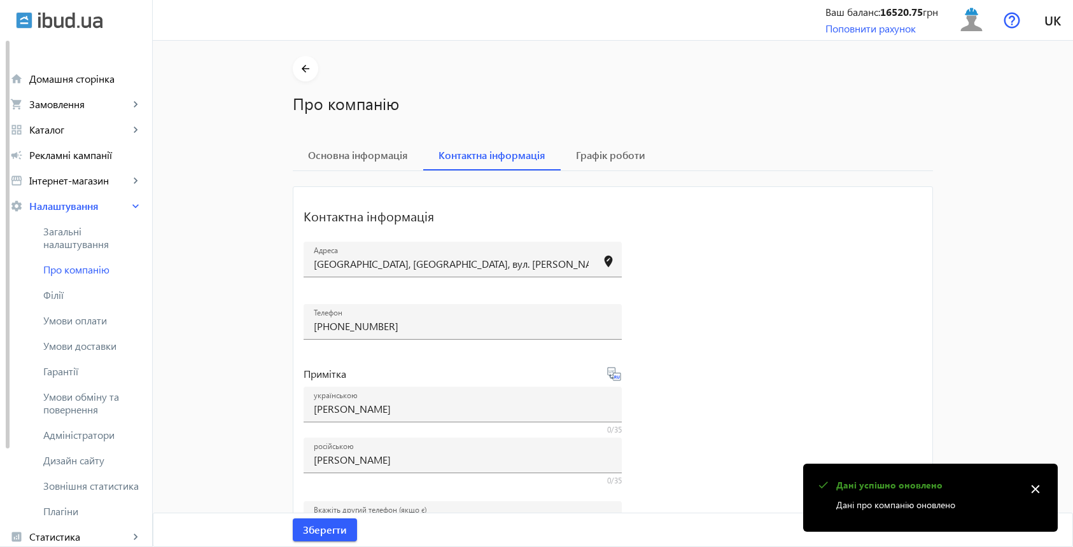
scroll to position [0, 0]
